Goal: Information Seeking & Learning: Learn about a topic

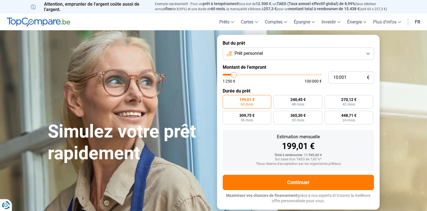
click at [369, 54] on button "Prêt personnel" at bounding box center [298, 53] width 151 height 12
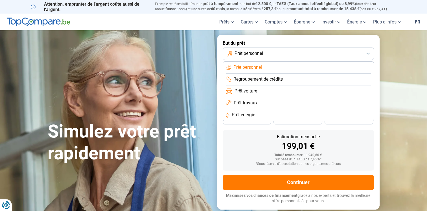
scroll to position [28, 0]
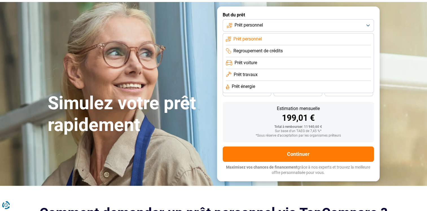
click at [292, 41] on li "Prêt personnel" at bounding box center [298, 39] width 145 height 12
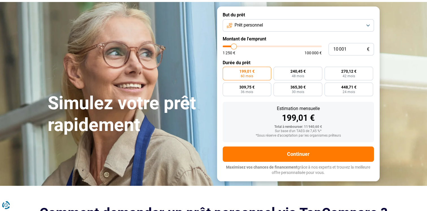
type input "11 250"
type input "11250"
type input "12 000"
type input "12000"
type input "12 250"
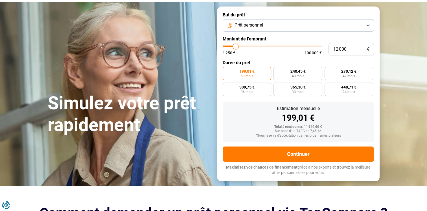
type input "12250"
type input "12 500"
type input "12500"
type input "13 000"
type input "13000"
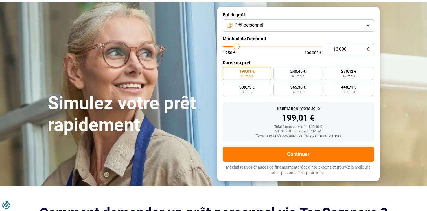
type input "13 750"
type input "13750"
type input "14 000"
type input "14000"
type input "14 250"
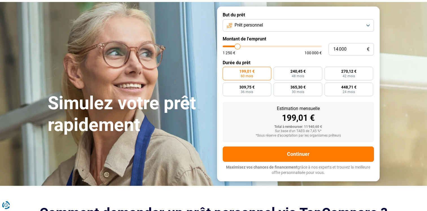
type input "14250"
type input "14 750"
type input "14750"
type input "15 750"
type input "15750"
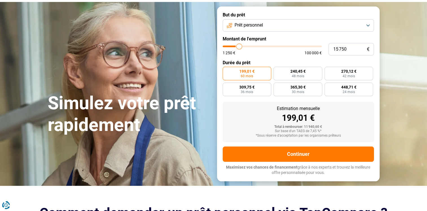
type input "16 000"
type input "16000"
type input "16 250"
type input "16250"
type input "17 250"
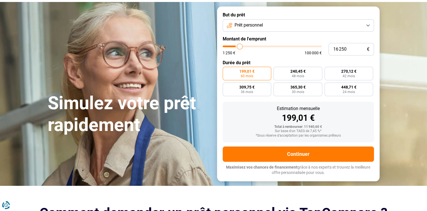
type input "17250"
type input "18 250"
type input "18250"
type input "19 000"
type input "19000"
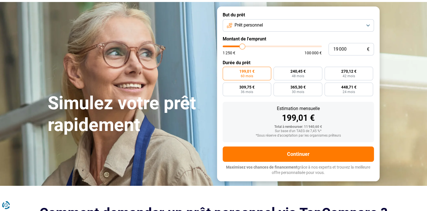
type input "19 250"
type input "19250"
type input "20 000"
type input "20000"
type input "20 500"
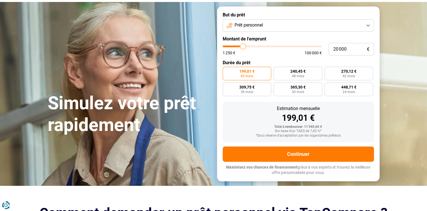
type input "20500"
type input "22 500"
type input "22500"
type input "23 000"
type input "23000"
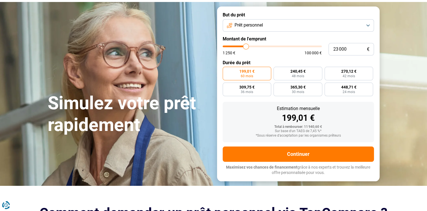
type input "23 250"
type input "23250"
type input "23 750"
type input "23750"
type input "24 750"
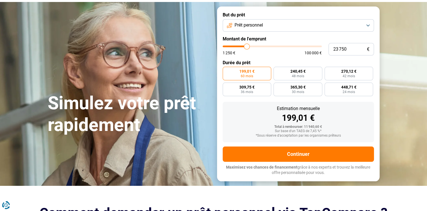
type input "24750"
type input "25 000"
type input "25000"
type input "25 250"
type input "25250"
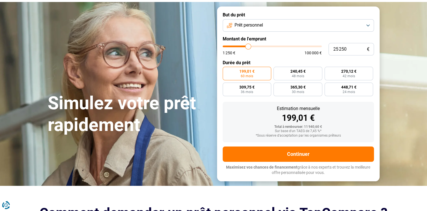
type input "26 000"
type input "26000"
type input "26 250"
type input "26250"
type input "28 000"
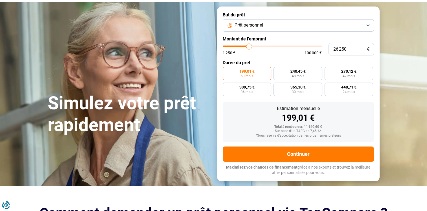
type input "28000"
type input "28 750"
type input "28750"
type input "29 750"
type input "29750"
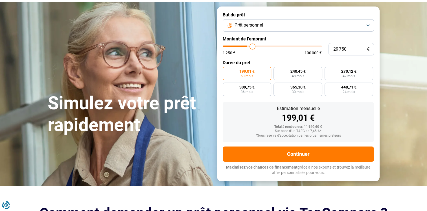
type input "30 750"
type input "30750"
type input "31 500"
type input "31500"
type input "33 000"
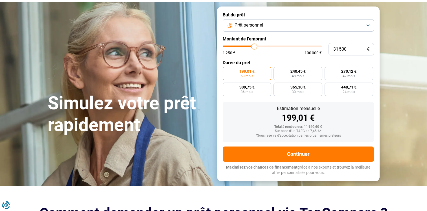
type input "33000"
type input "33 750"
type input "33750"
type input "34 000"
type input "34000"
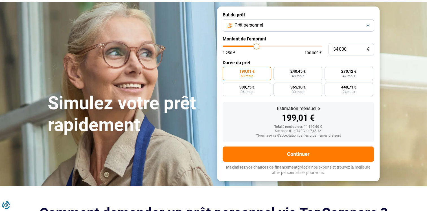
type input "34 750"
type input "34750"
type input "35 000"
type input "35000"
type input "35 250"
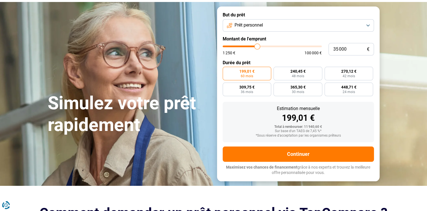
type input "35250"
type input "35 750"
type input "35750"
type input "36 250"
type input "36250"
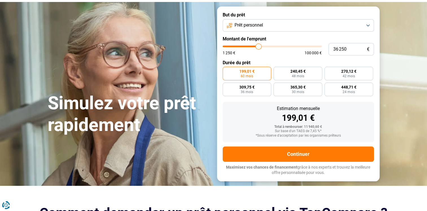
type input "36 750"
type input "36750"
type input "37 000"
type input "37000"
type input "37 500"
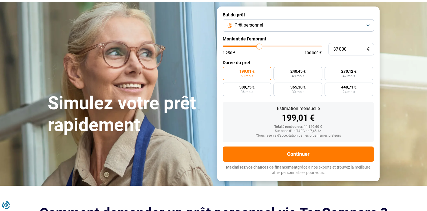
type input "37500"
type input "38 250"
type input "38250"
type input "39 500"
type input "39500"
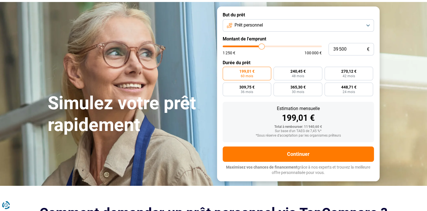
type input "39 750"
type input "39750"
type input "40 000"
type input "40000"
type input "40 750"
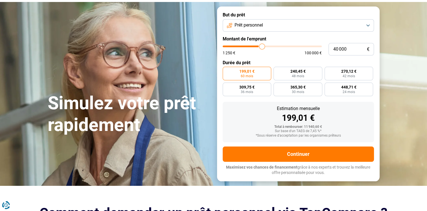
type input "40750"
type input "41 250"
type input "41250"
type input "41 500"
type input "41500"
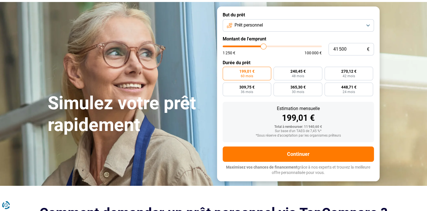
type input "42 000"
type input "42000"
type input "42 500"
type input "42500"
type input "42 750"
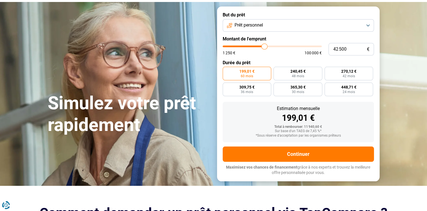
type input "42750"
type input "43 000"
type input "43000"
type input "43 750"
type input "43750"
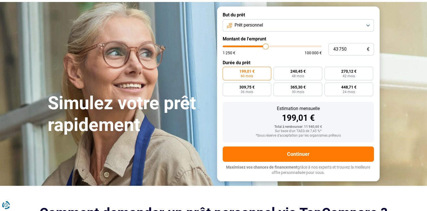
type input "44 250"
type input "44250"
type input "44 750"
type input "44750"
type input "45 250"
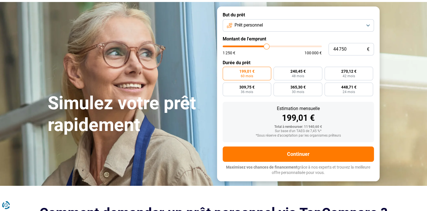
type input "45250"
type input "47 250"
type input "47250"
type input "49 500"
type input "49500"
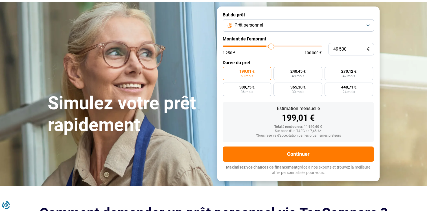
type input "50 250"
type input "50250"
type input "50 500"
type input "50500"
type input "51 250"
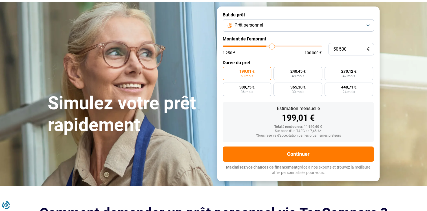
type input "51250"
type input "53 250"
type input "53250"
type input "54 250"
type input "54250"
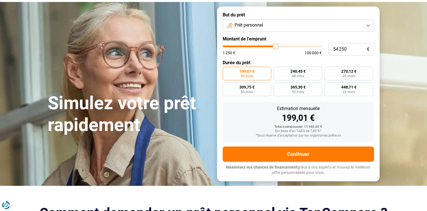
type input "55 250"
type input "55250"
type input "56 000"
type input "56000"
type input "56 250"
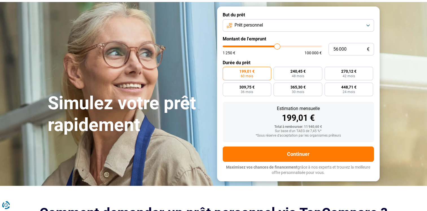
type input "56250"
type input "58 500"
type input "58500"
type input "59 250"
type input "59250"
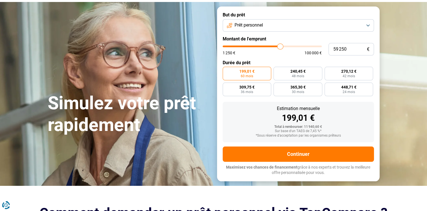
type input "59 750"
type input "59750"
type input "60 250"
type input "60250"
type input "60 500"
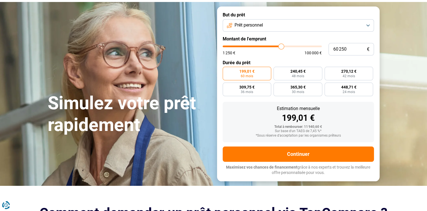
type input "60500"
type input "61 250"
type input "61250"
type input "61 500"
type input "61500"
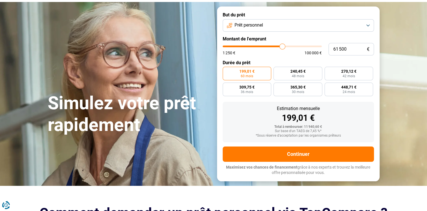
type input "61 750"
type input "61750"
type input "62 250"
type input "62250"
type input "62 500"
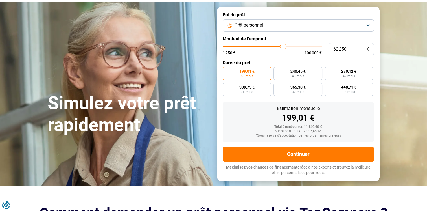
type input "62500"
type input "62 750"
type input "62750"
type input "63 000"
type input "63000"
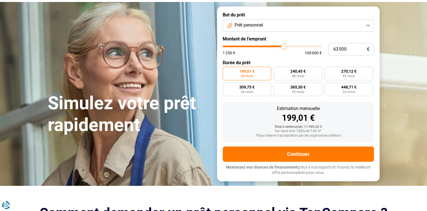
type input "63 250"
type input "63250"
type input "63 500"
type input "63500"
type input "63 750"
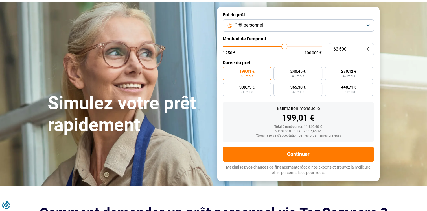
type input "63750"
type input "64 250"
type input "64250"
type input "65 500"
type input "65500"
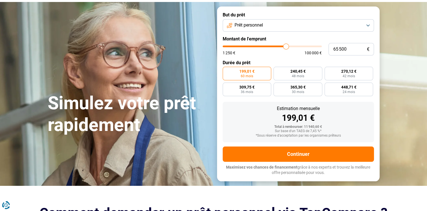
type input "66 500"
type input "66500"
type input "67 000"
type input "67000"
type input "67 250"
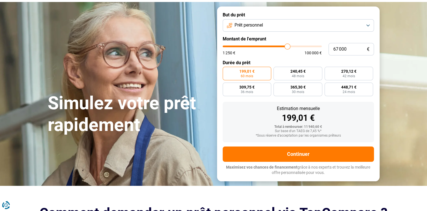
type input "67250"
type input "68 000"
type input "68000"
type input "68 500"
type input "68500"
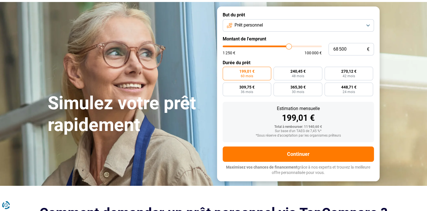
type input "68 750"
type input "68750"
type input "69 000"
type input "69000"
type input "69 250"
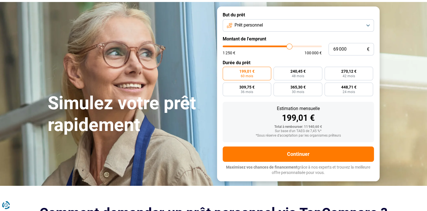
type input "69250"
type input "69 500"
type input "69500"
type input "69 750"
type input "69750"
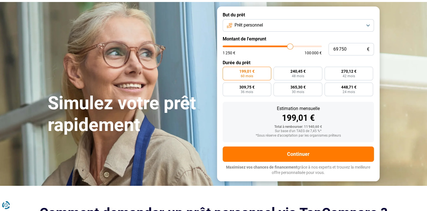
type input "70 500"
type input "70500"
type input "70 750"
type input "70750"
type input "71 250"
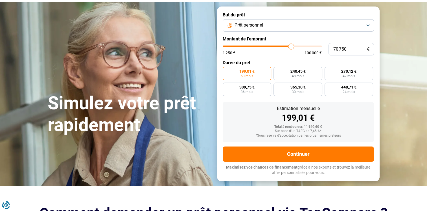
type input "71250"
type input "71 500"
type input "71500"
type input "72 000"
type input "72000"
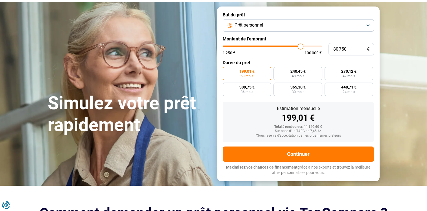
drag, startPoint x: 234, startPoint y: 47, endPoint x: 300, endPoint y: 49, distance: 66.1
click at [300, 47] on input "range" at bounding box center [272, 46] width 99 height 2
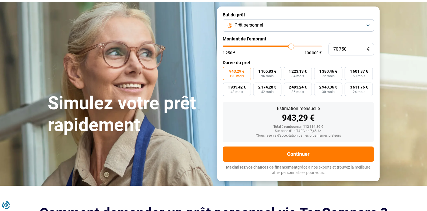
drag, startPoint x: 303, startPoint y: 47, endPoint x: 291, endPoint y: 51, distance: 12.3
click at [291, 47] on input "range" at bounding box center [272, 46] width 99 height 2
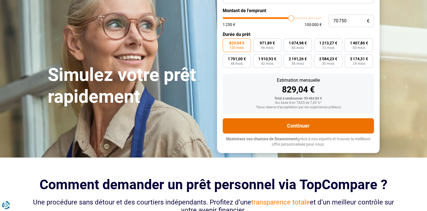
scroll to position [0, 0]
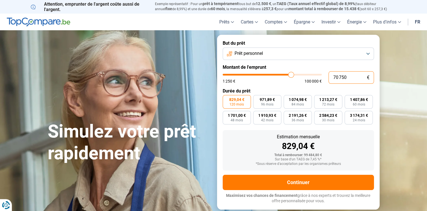
drag, startPoint x: 362, startPoint y: 76, endPoint x: 317, endPoint y: 73, distance: 44.7
click at [317, 73] on div "70 750 € 1 250 € 100 000 €" at bounding box center [298, 77] width 151 height 12
